Goal: Information Seeking & Learning: Learn about a topic

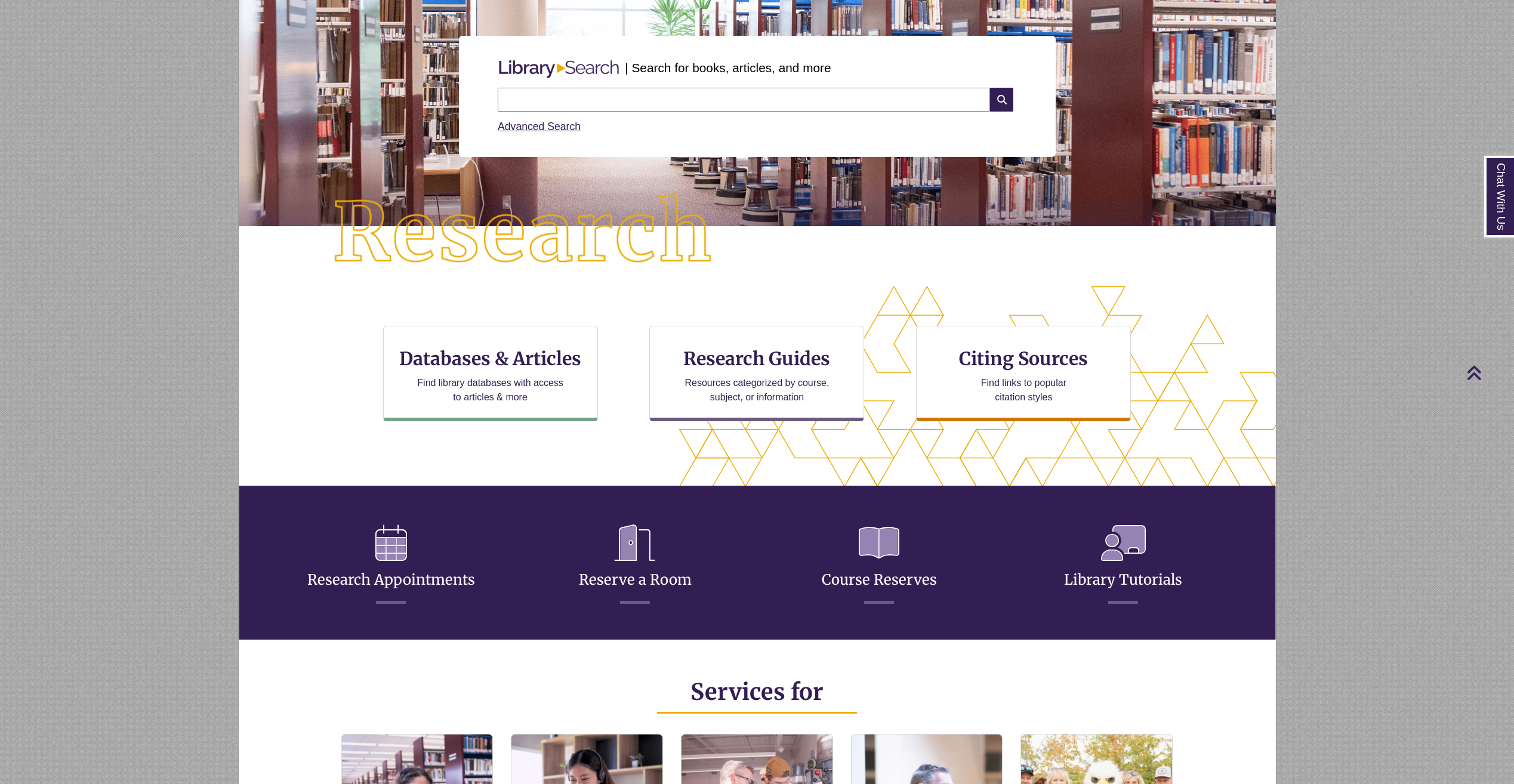
scroll to position [282, 1038]
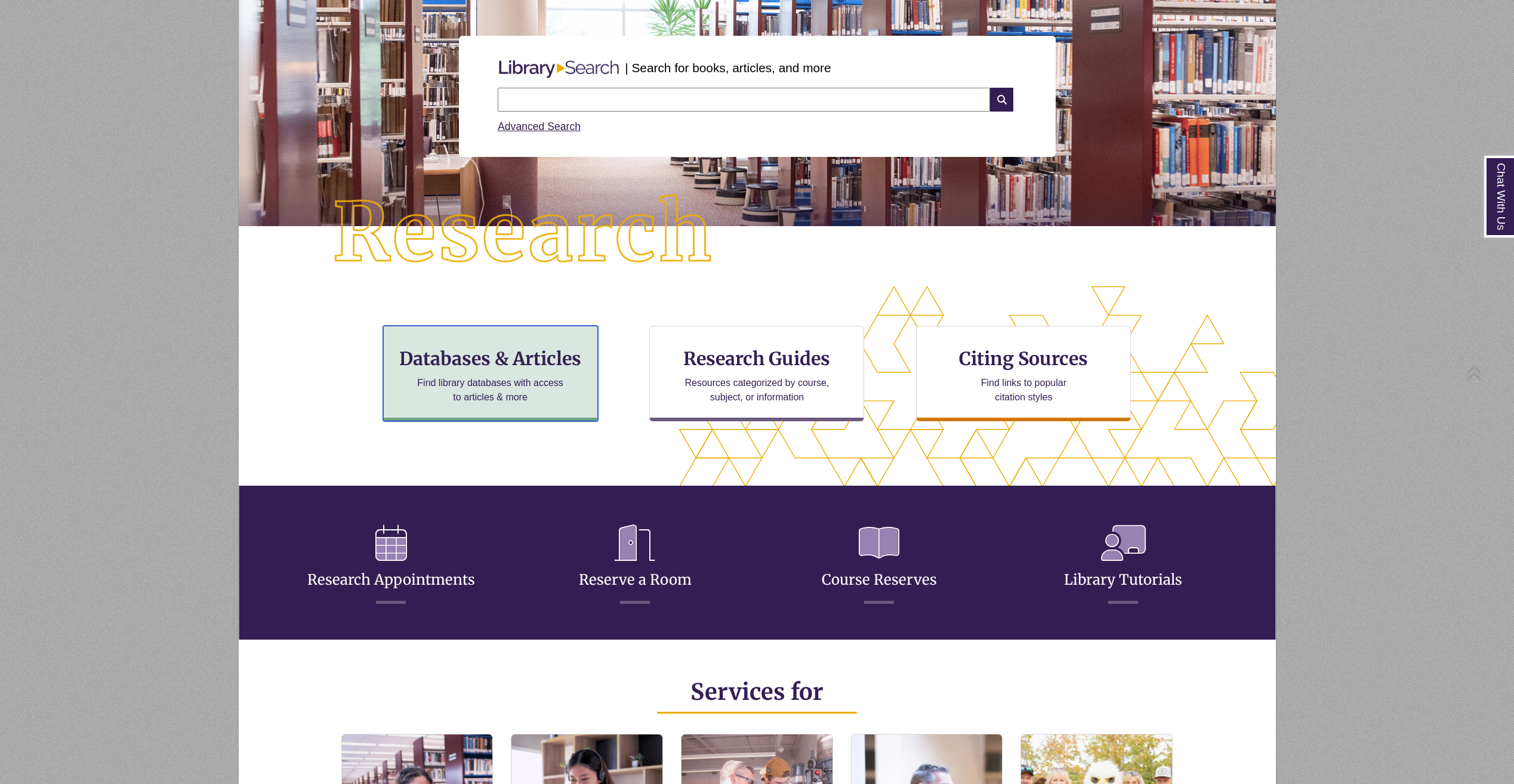
click at [568, 371] on div "Databases & Articles Find library databases with access to articles & more" at bounding box center [490, 373] width 215 height 95
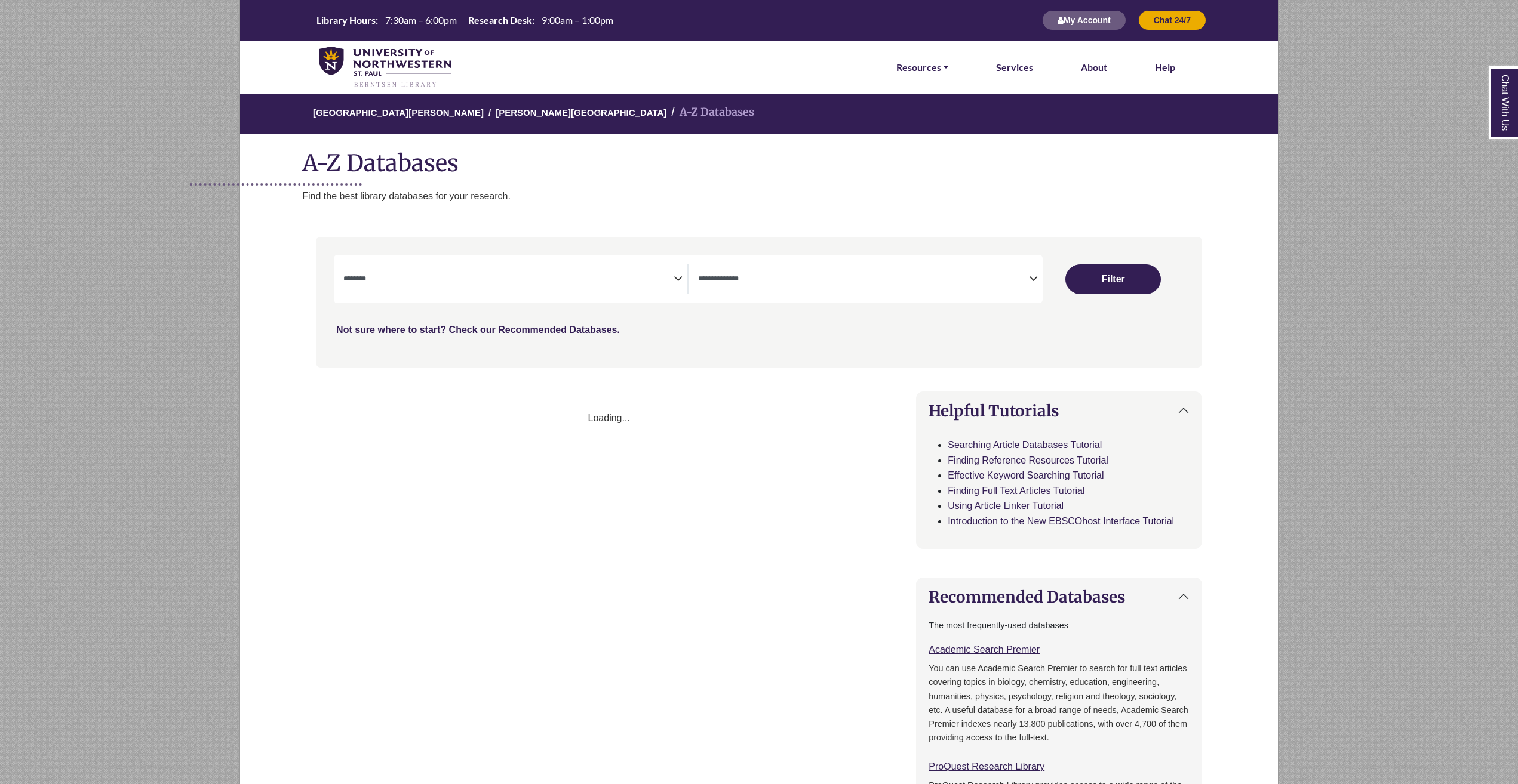
select select "Database Subject Filter"
select select "Database Types Filter"
select select "Database Subject Filter"
select select "Database Types Filter"
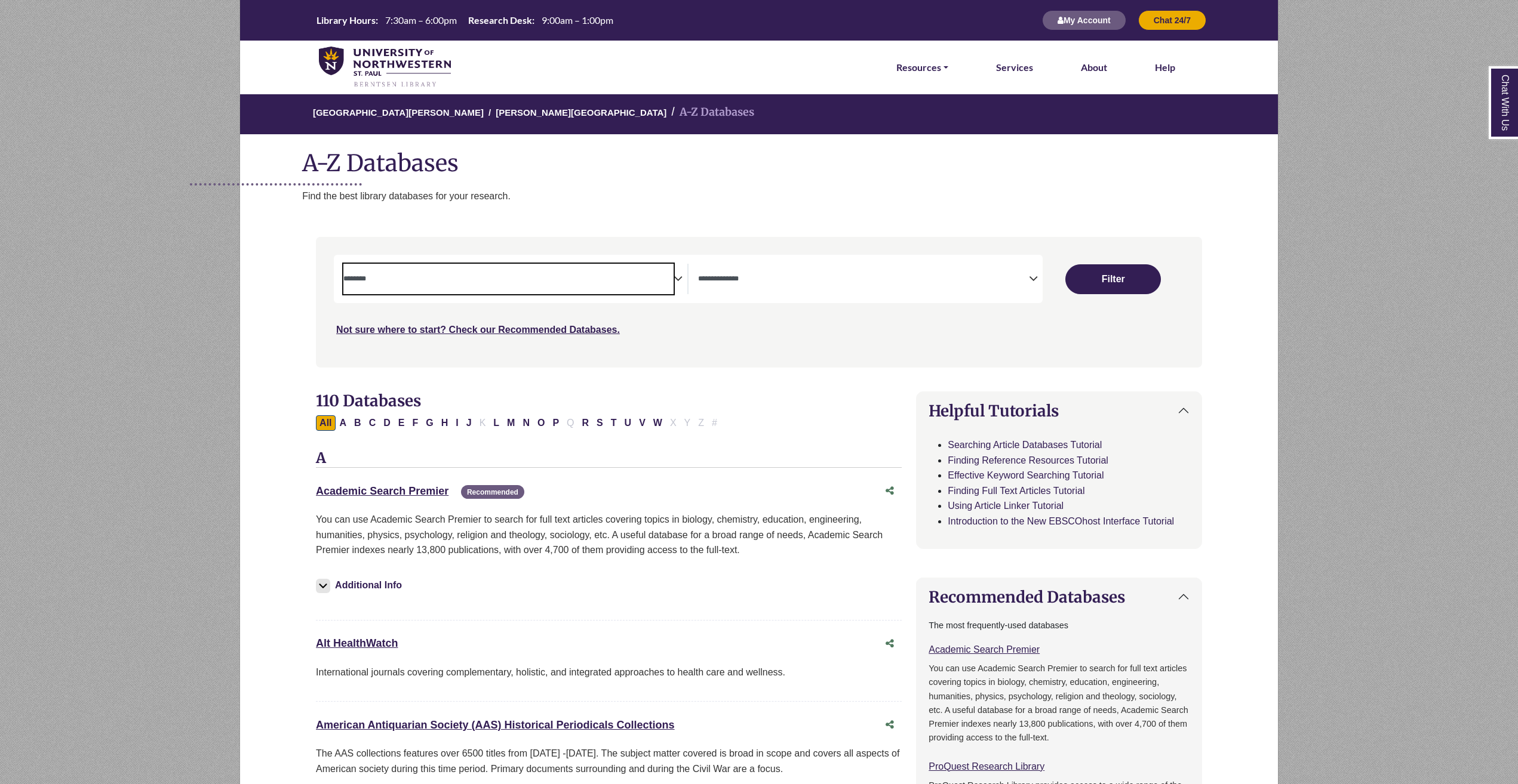
click at [636, 277] on textarea "Search" at bounding box center [509, 280] width 331 height 10
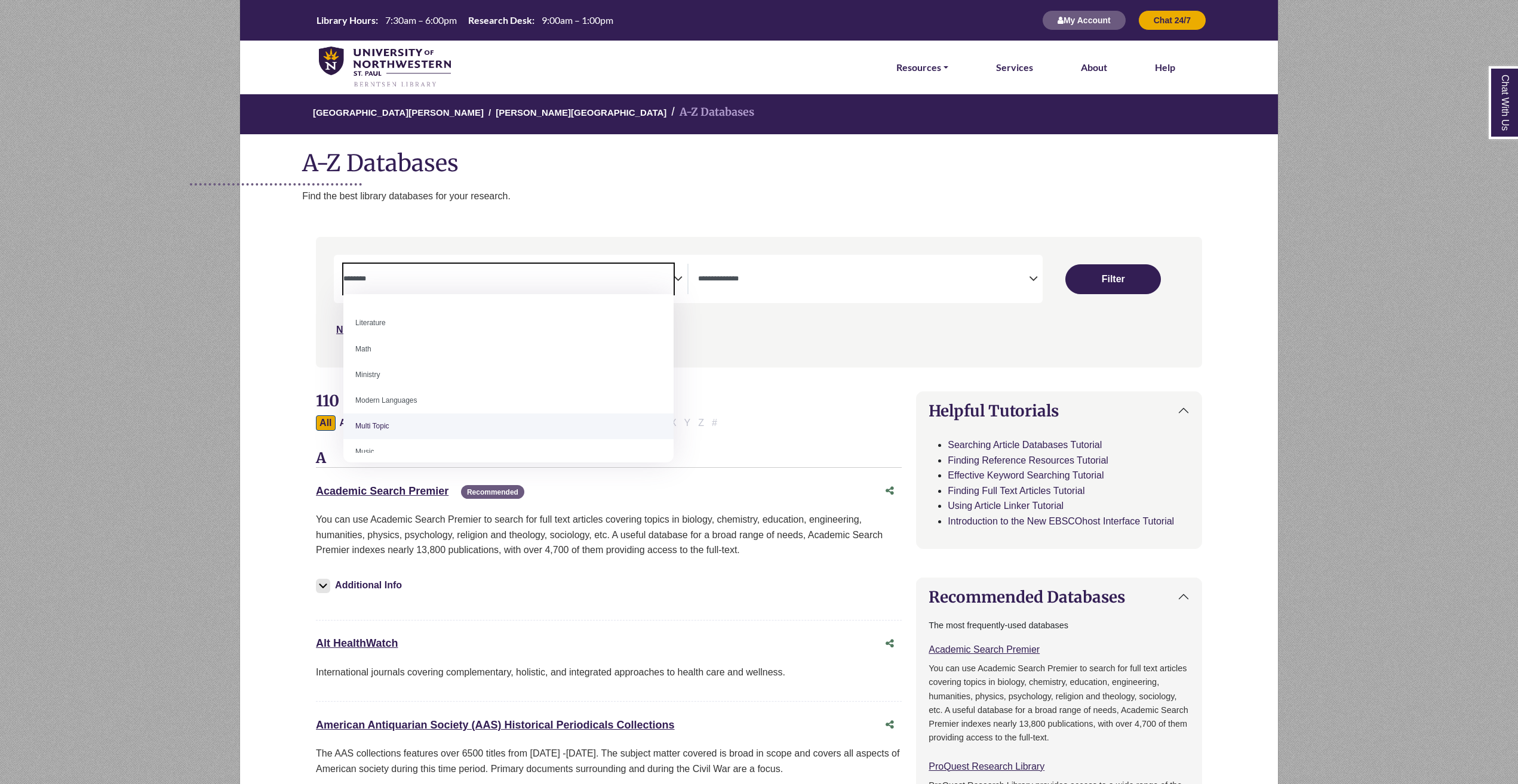
scroll to position [656, 0]
select select "*****"
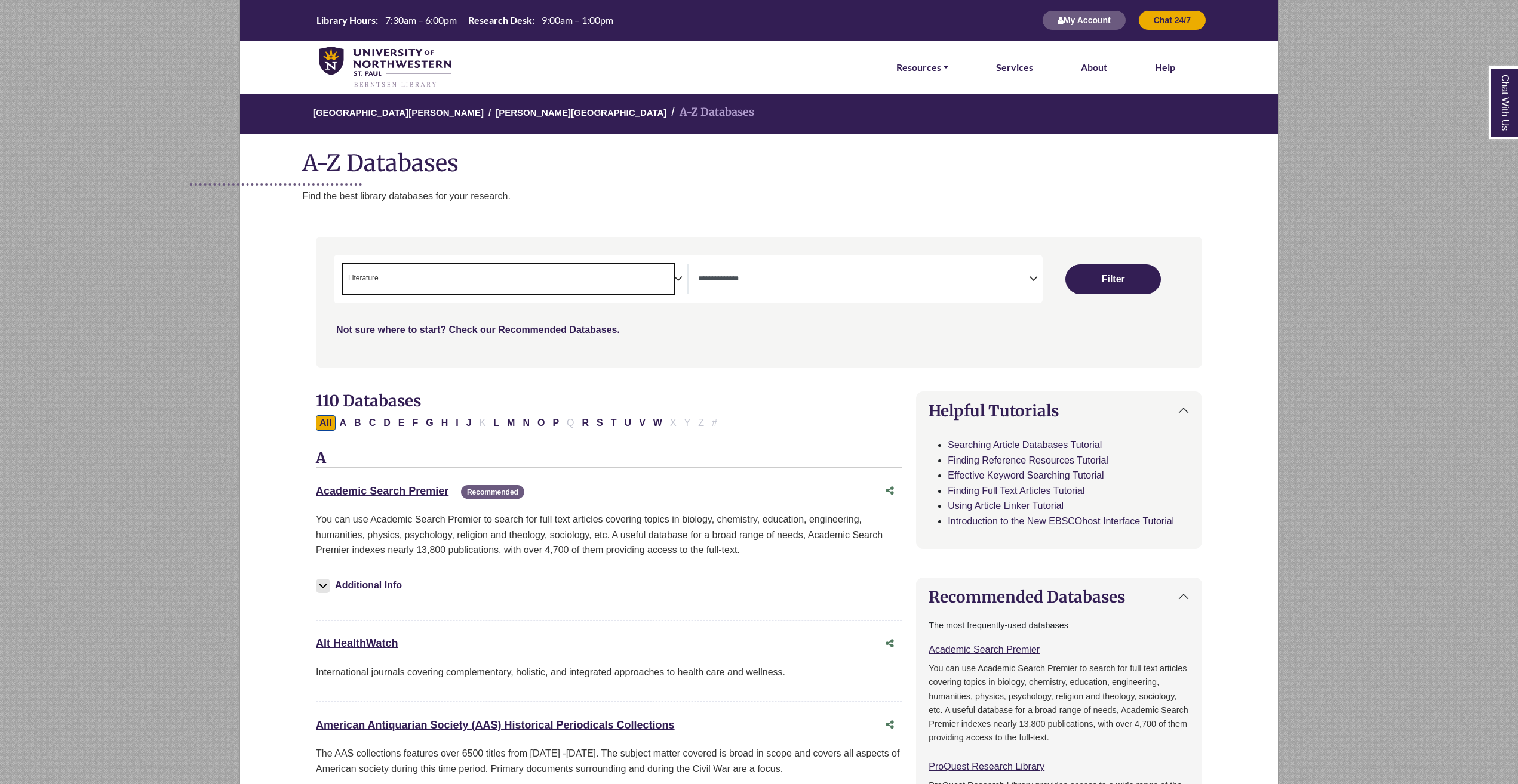
scroll to position [309, 0]
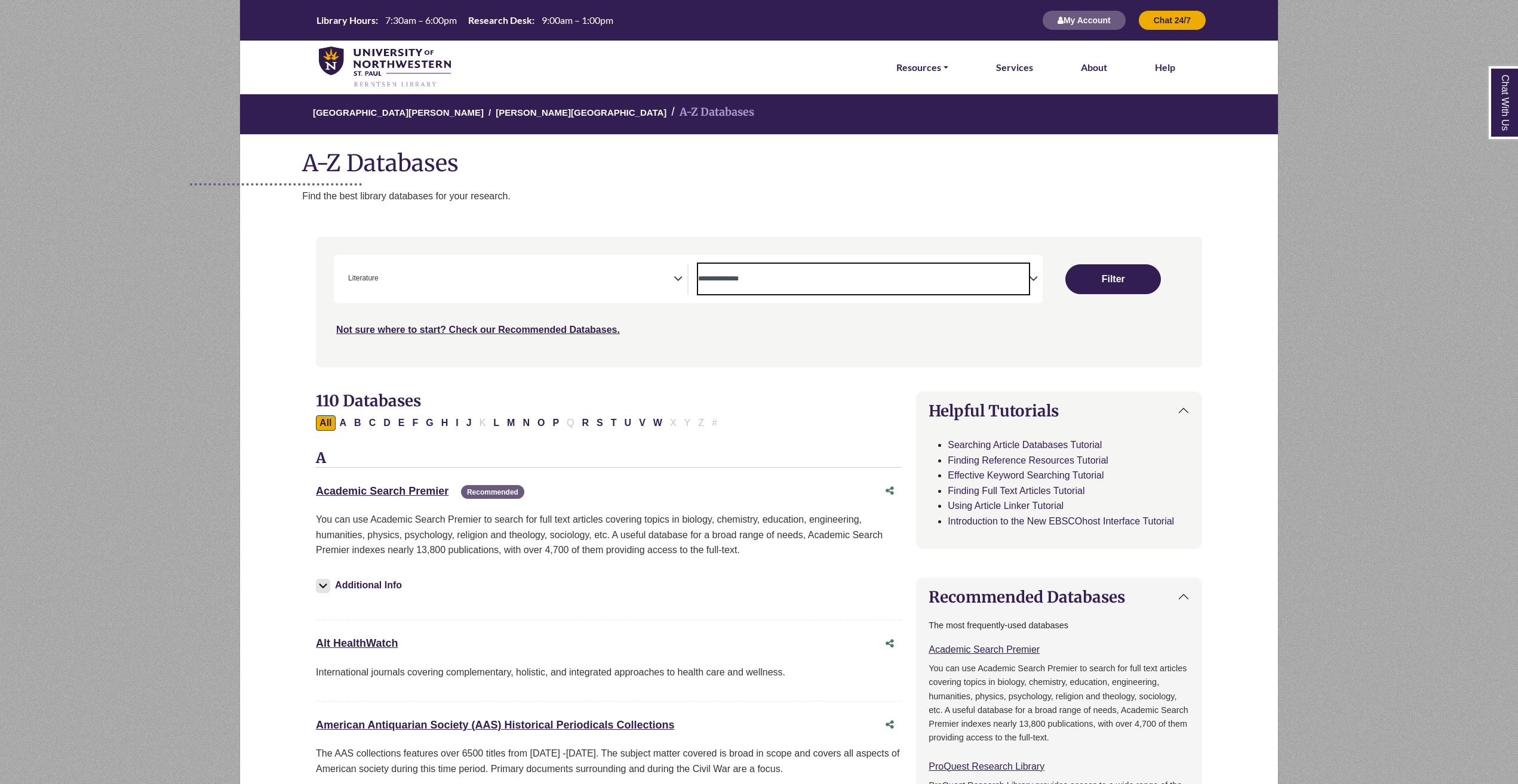
click at [751, 285] on span "Search filters" at bounding box center [863, 279] width 331 height 31
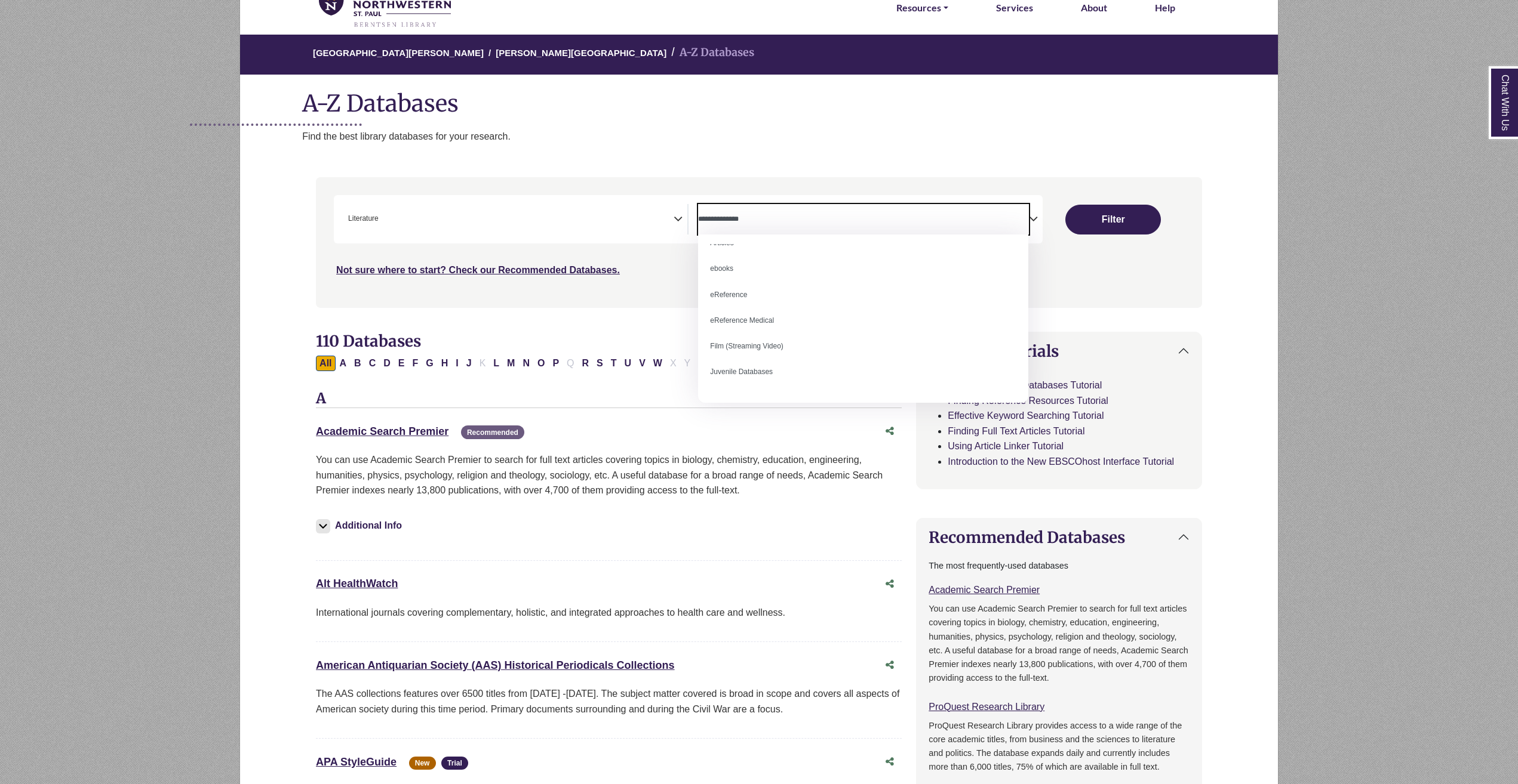
scroll to position [0, 0]
select select "*****"
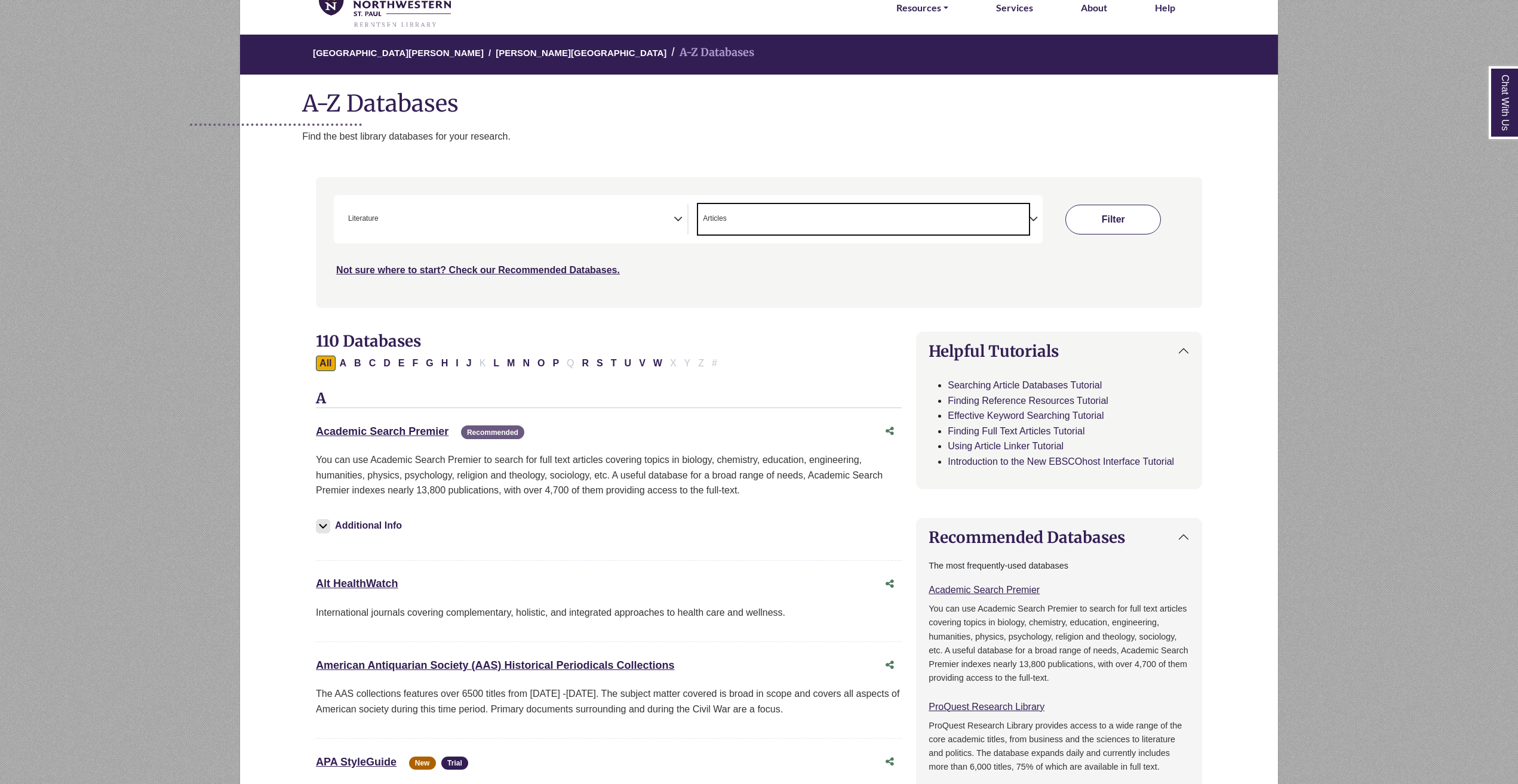
click at [1078, 225] on button "Filter" at bounding box center [1112, 219] width 95 height 30
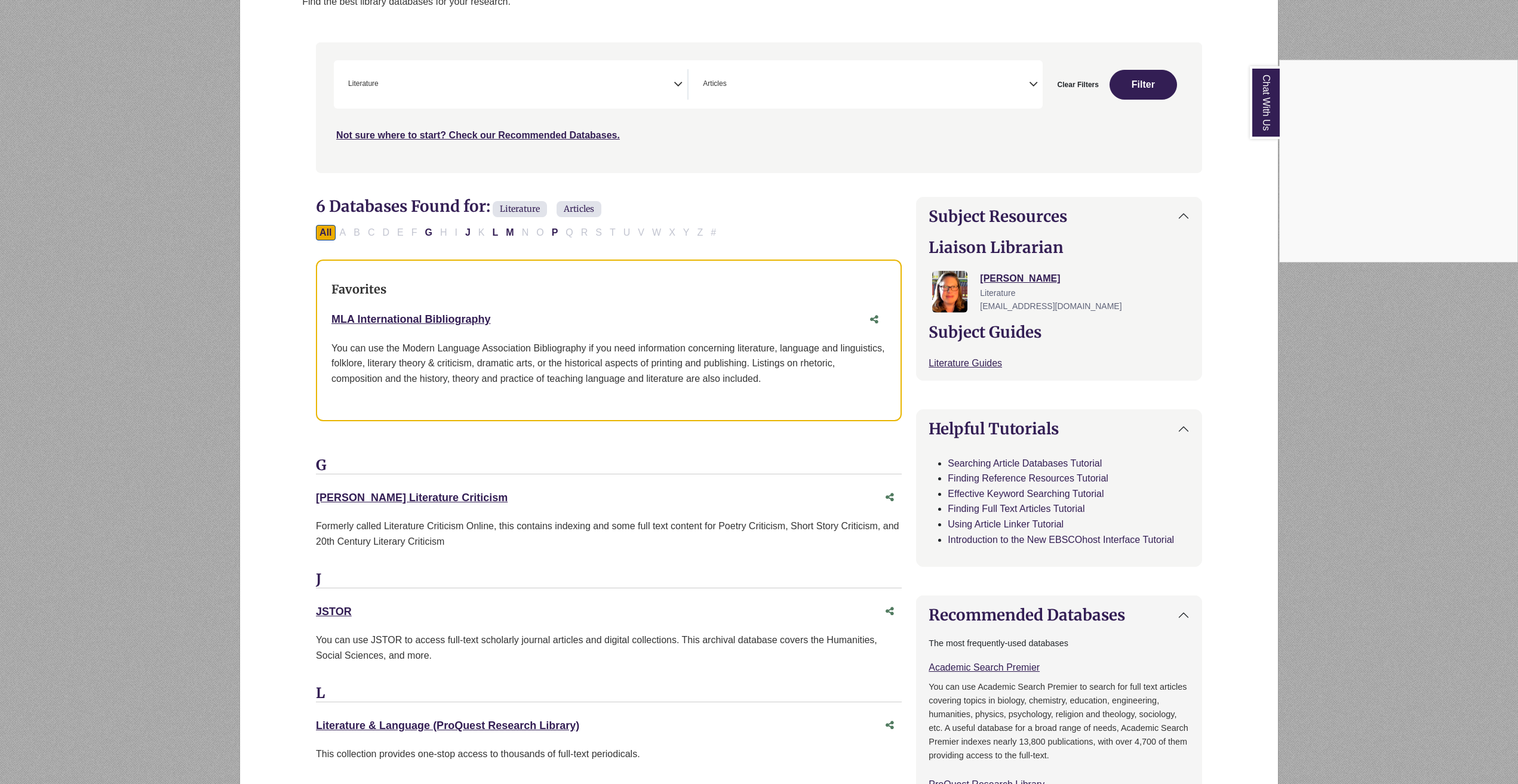
scroll to position [239, 0]
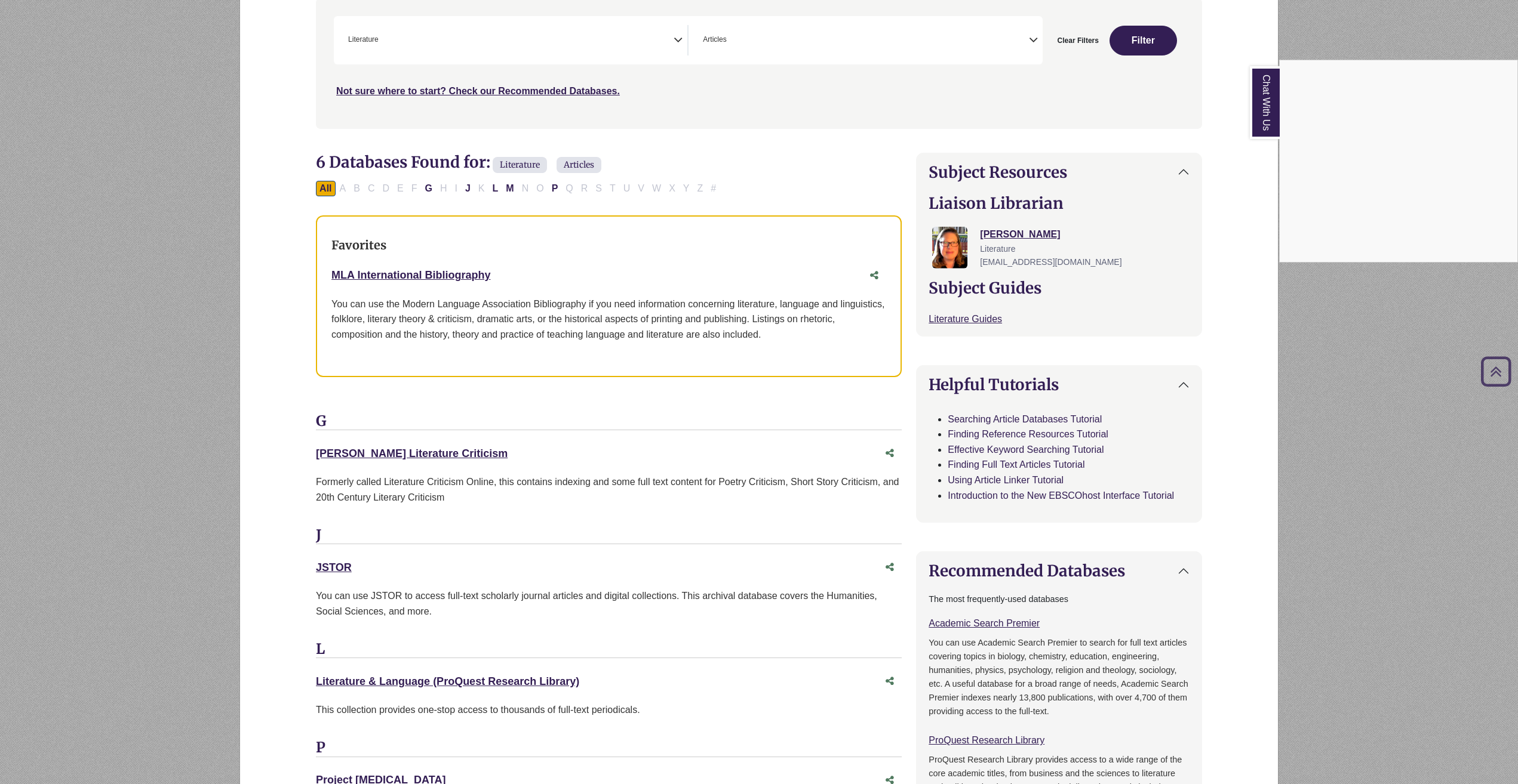
click at [373, 447] on div "Chat With Us" at bounding box center [759, 392] width 1518 height 784
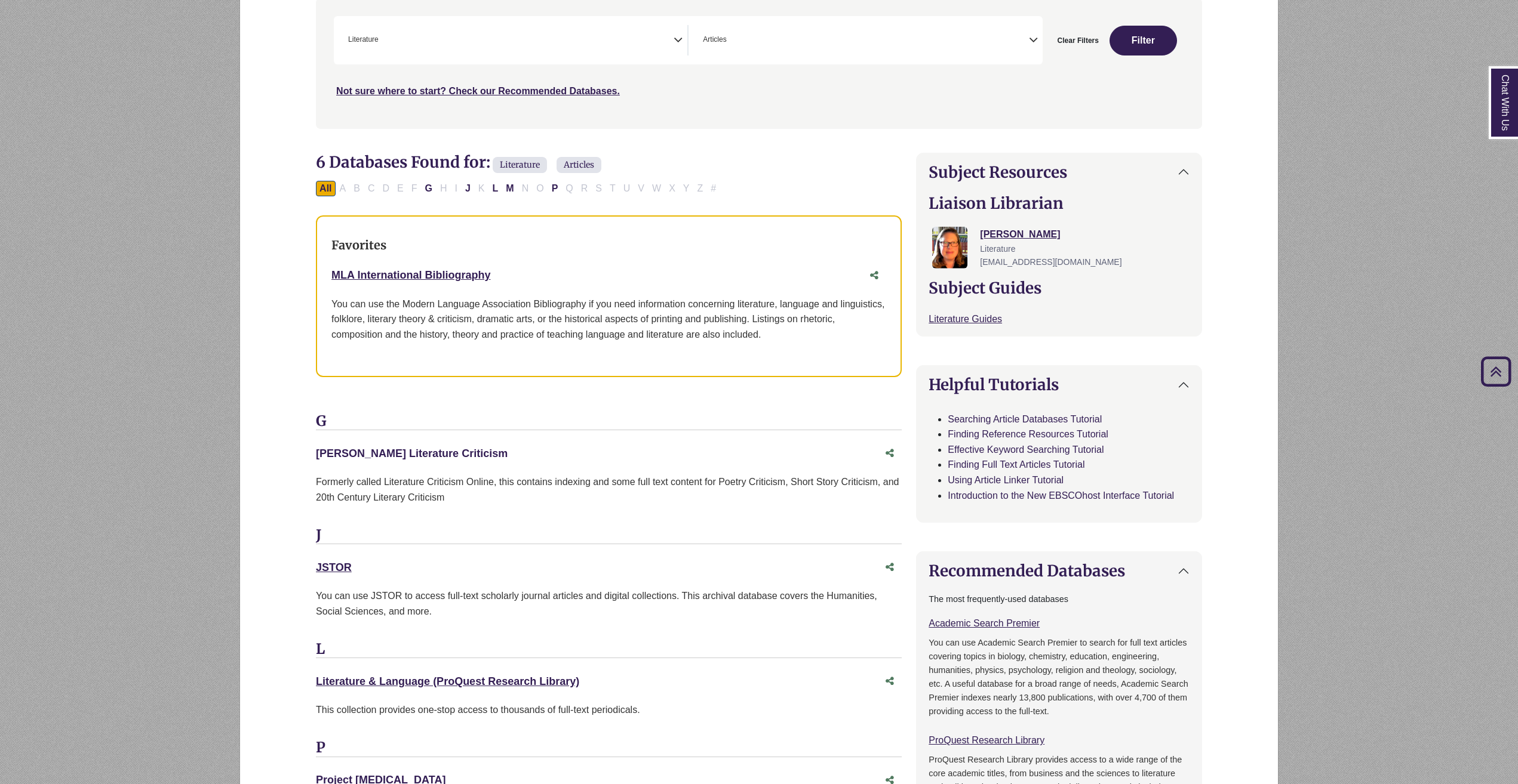
click at [364, 454] on link "[PERSON_NAME] Literature Criticism This link opens in a new window" at bounding box center [411, 454] width 191 height 12
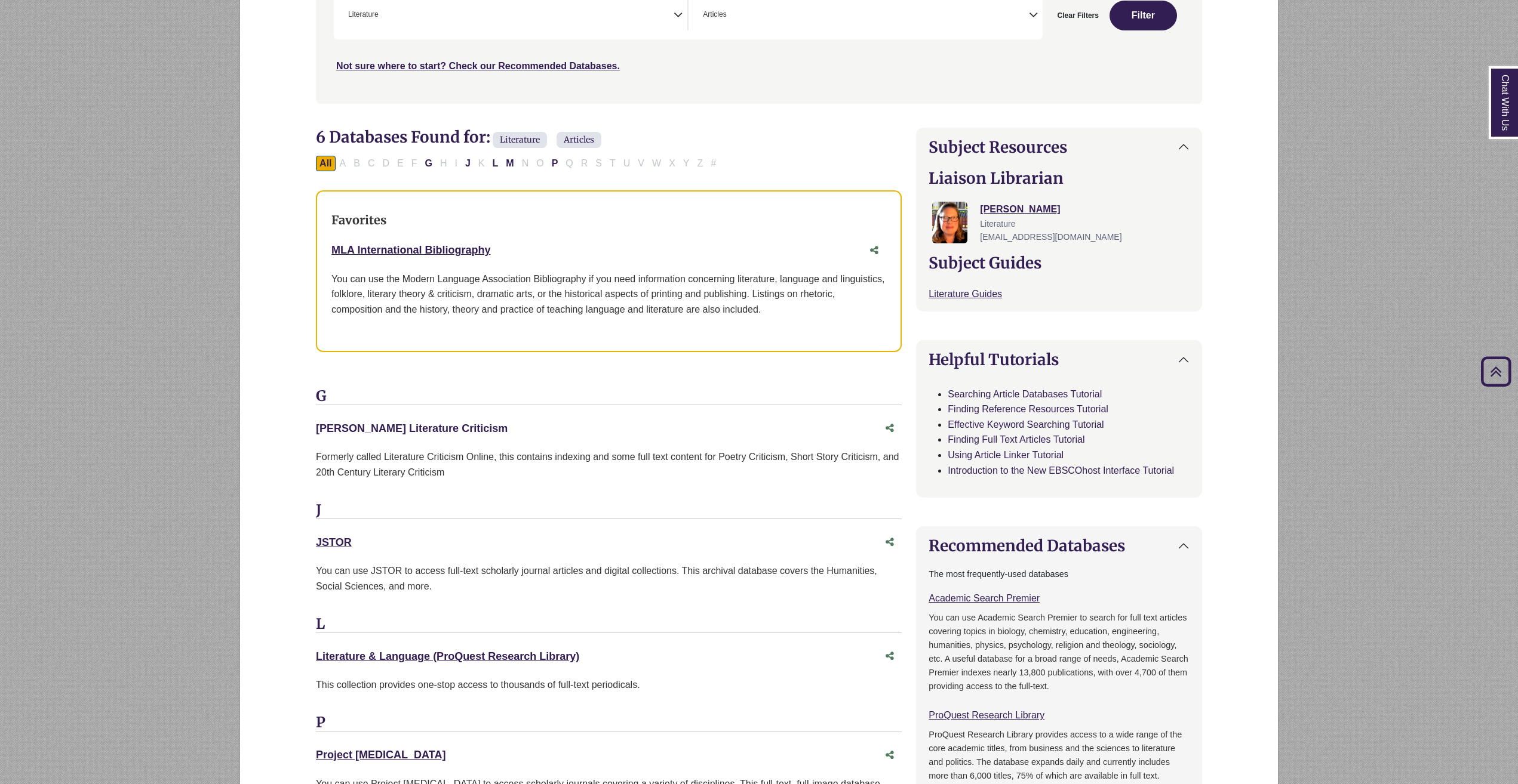
scroll to position [418, 0]
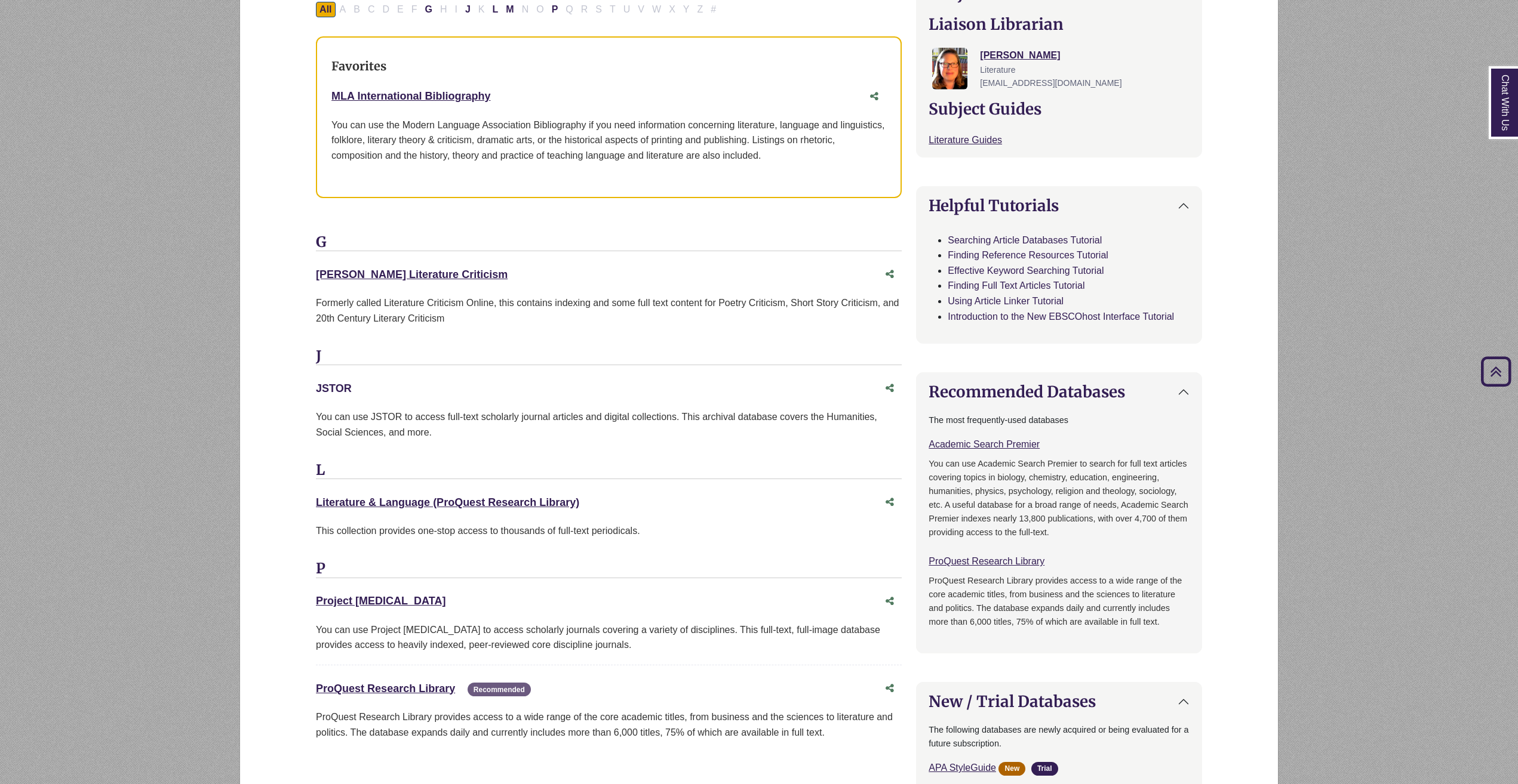
click at [336, 388] on link "JSTOR This link opens in a new window" at bounding box center [333, 389] width 36 height 12
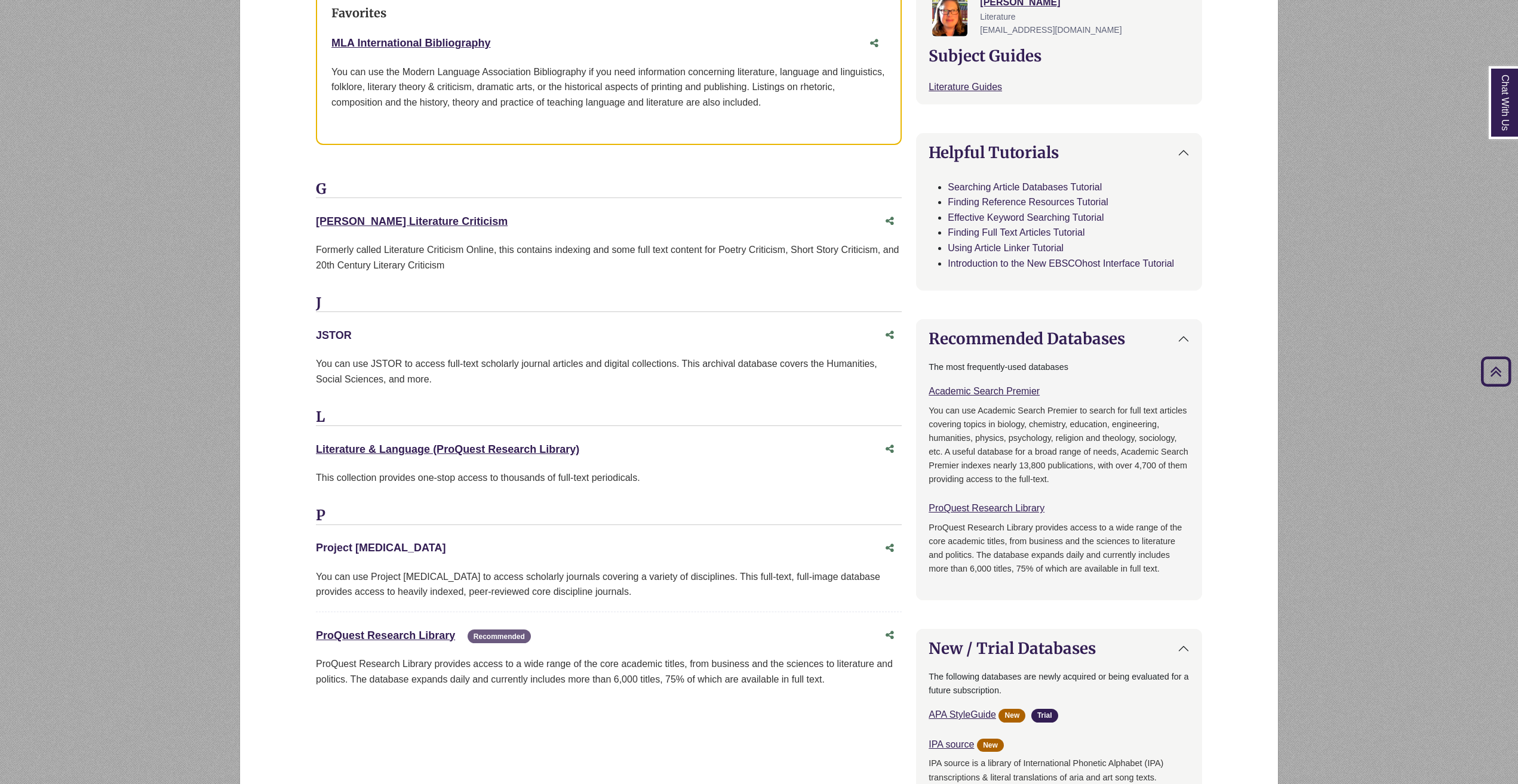
scroll to position [477, 0]
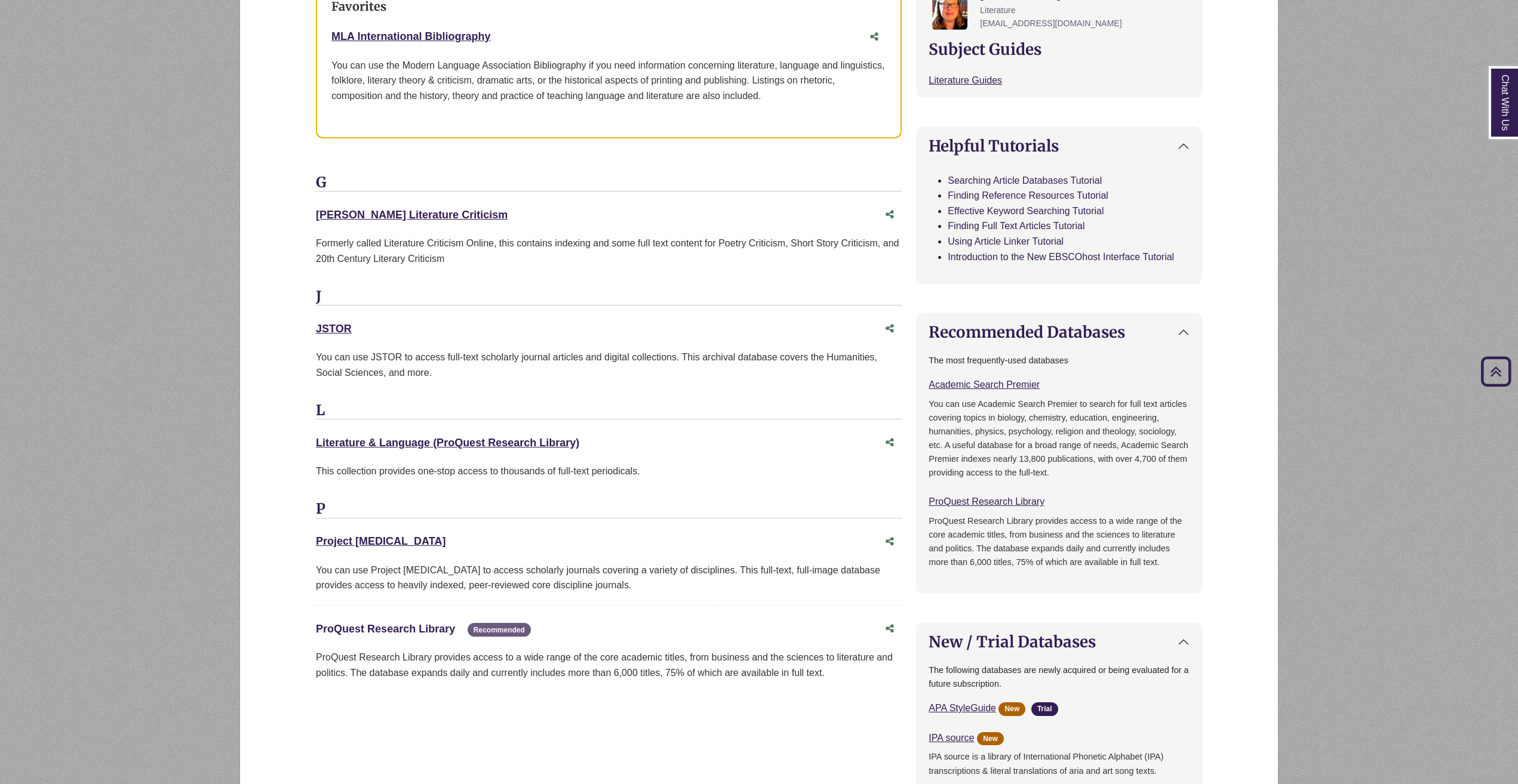
click at [351, 626] on link "ProQuest Research Library This link opens in a new window" at bounding box center [385, 629] width 139 height 12
